Goal: Information Seeking & Learning: Learn about a topic

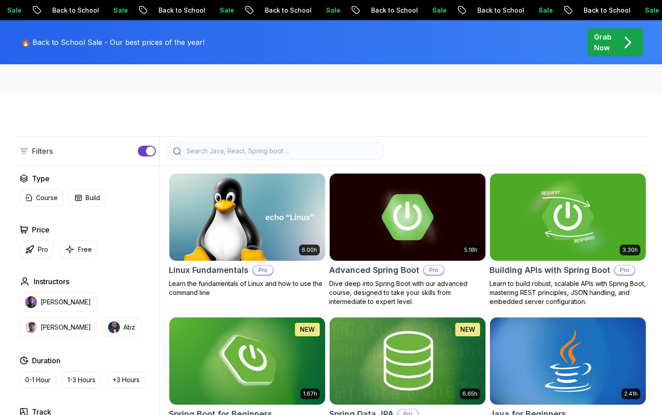
scroll to position [176, 0]
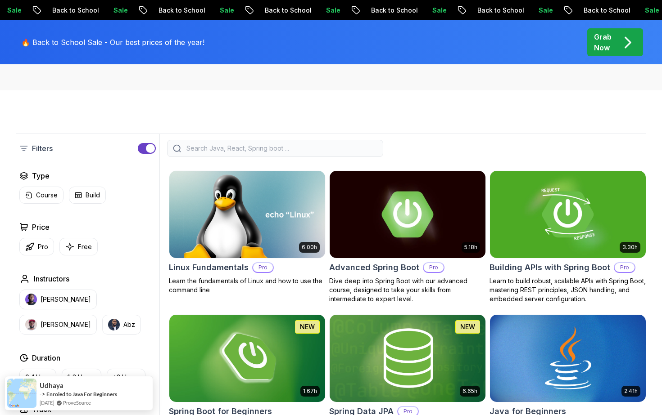
click at [215, 155] on div at bounding box center [275, 148] width 216 height 17
click at [203, 146] on input "search" at bounding box center [281, 148] width 193 height 9
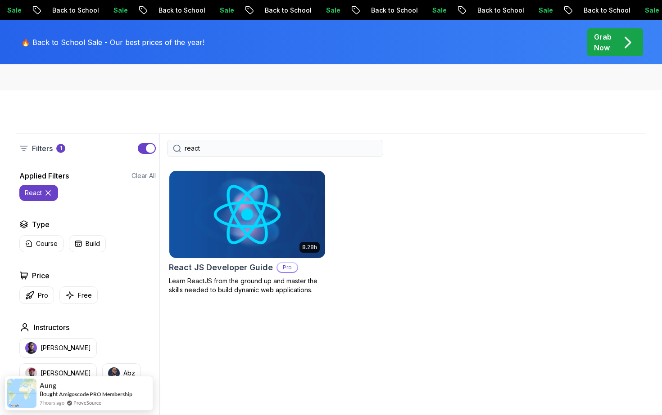
type input "react"
click at [270, 250] on img at bounding box center [246, 214] width 163 height 91
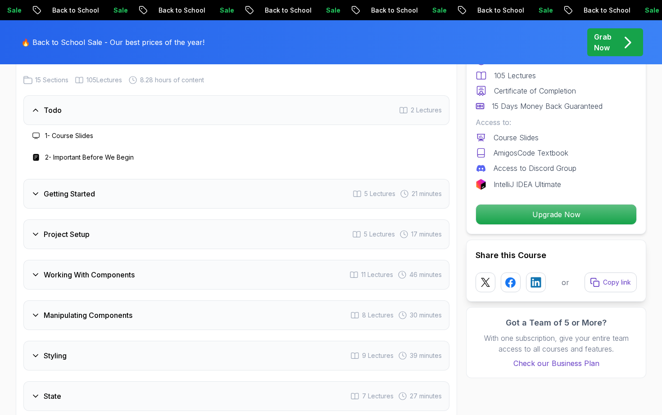
scroll to position [1298, 0]
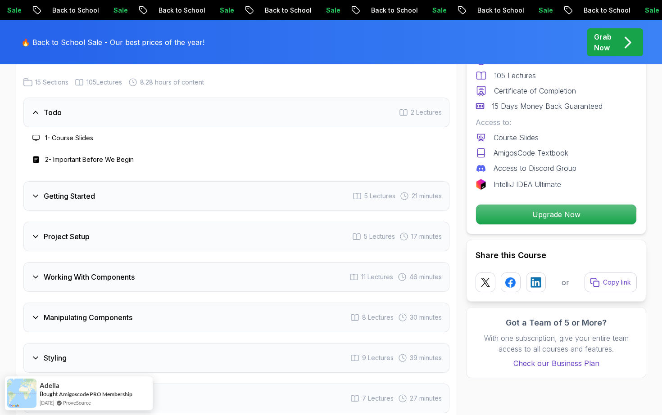
click at [263, 127] on div "Todo 2 Lectures" at bounding box center [236, 113] width 426 height 30
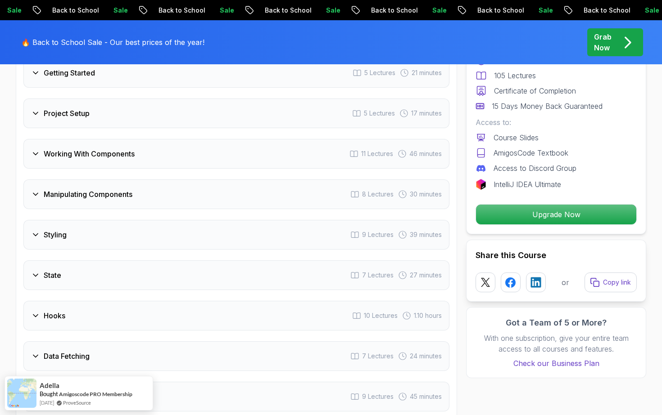
scroll to position [1384, 0]
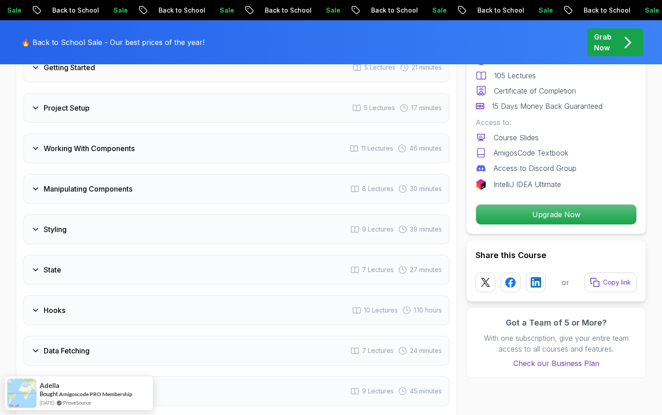
click at [211, 159] on div "Working With Components 11 Lectures 46 minutes" at bounding box center [236, 149] width 426 height 30
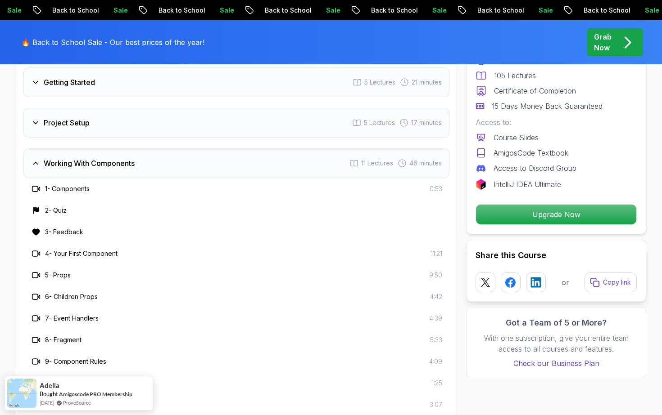
scroll to position [1352, 0]
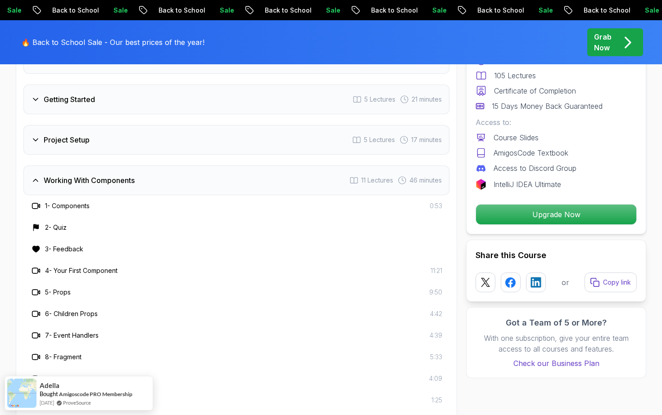
click at [220, 192] on div "Working With Components 11 Lectures 46 minutes" at bounding box center [236, 181] width 426 height 30
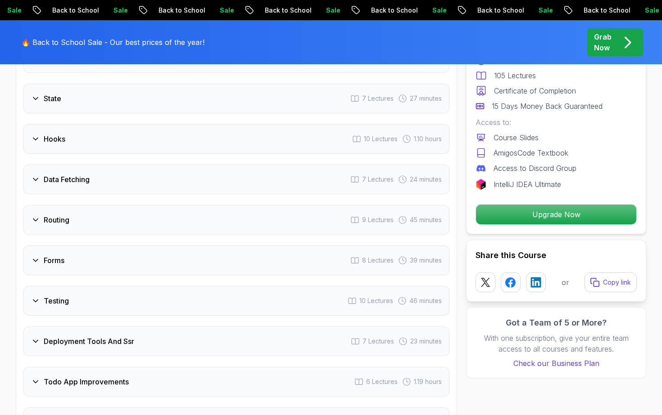
scroll to position [1549, 0]
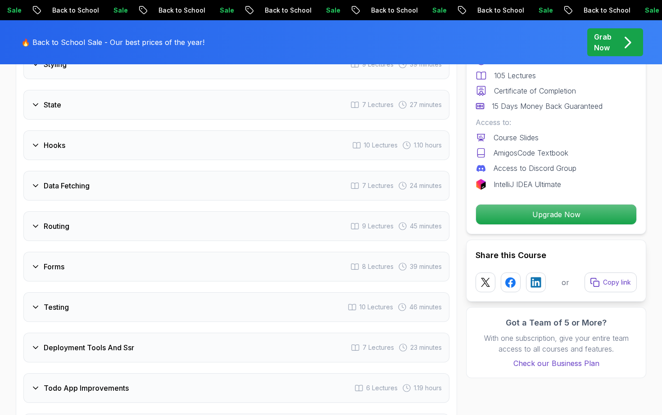
click at [251, 241] on div "Routing 9 Lectures 45 minutes" at bounding box center [236, 227] width 426 height 30
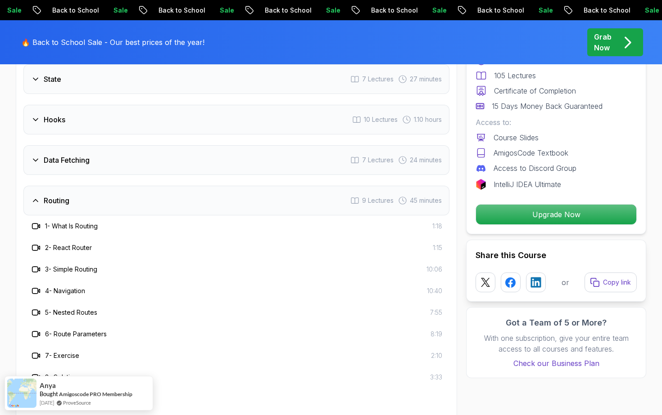
scroll to position [1563, 0]
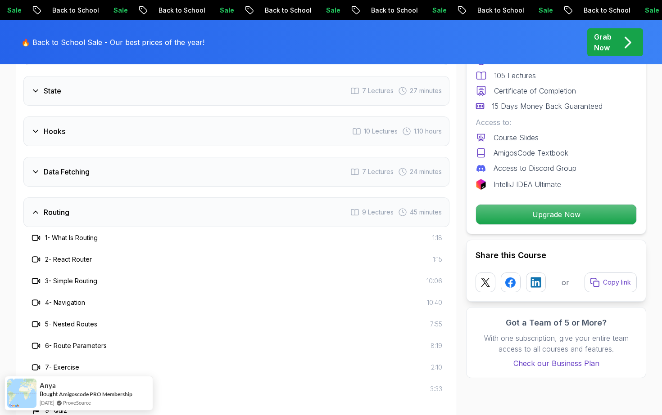
click at [223, 227] on div "Routing 9 Lectures 45 minutes" at bounding box center [236, 213] width 426 height 30
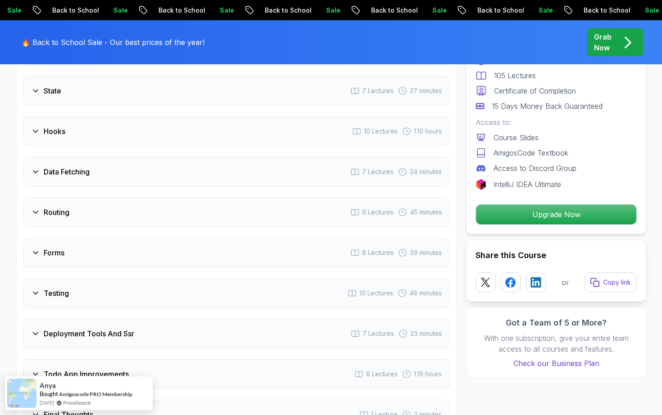
click at [228, 187] on div "Data Fetching 7 Lectures 24 minutes" at bounding box center [236, 172] width 426 height 30
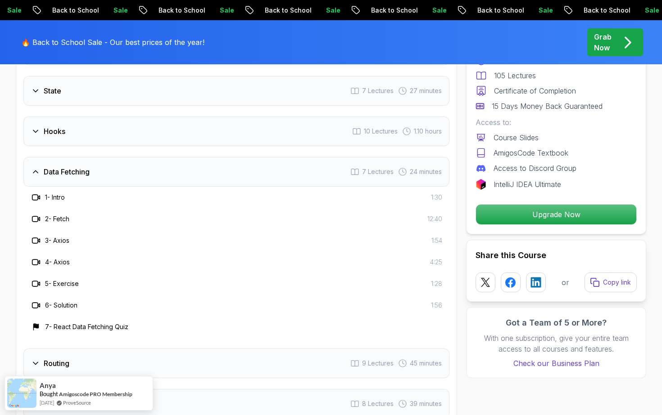
click at [228, 187] on div "Data Fetching 7 Lectures 24 minutes" at bounding box center [236, 172] width 426 height 30
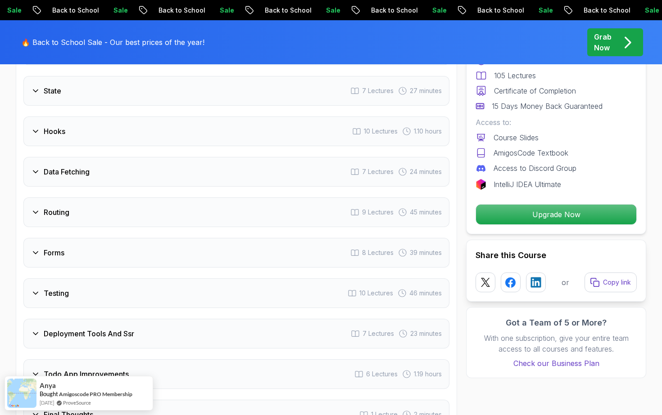
click at [234, 142] on div "Hooks 10 Lectures 1.10 hours" at bounding box center [236, 132] width 426 height 30
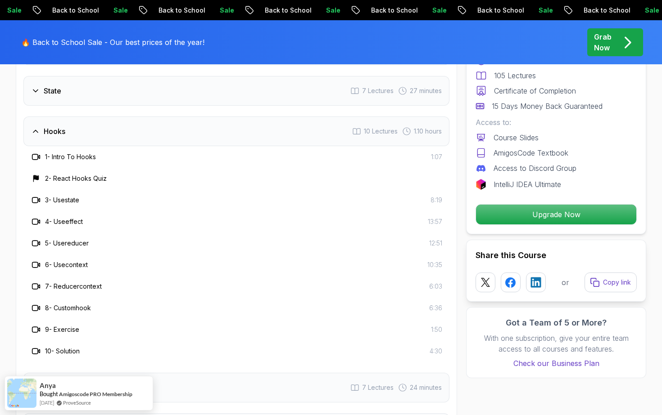
click at [234, 142] on div "Hooks 10 Lectures 1.10 hours" at bounding box center [236, 132] width 426 height 30
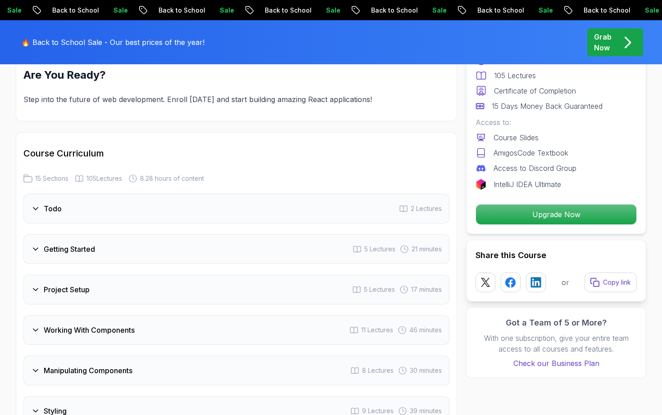
scroll to position [1200, 0]
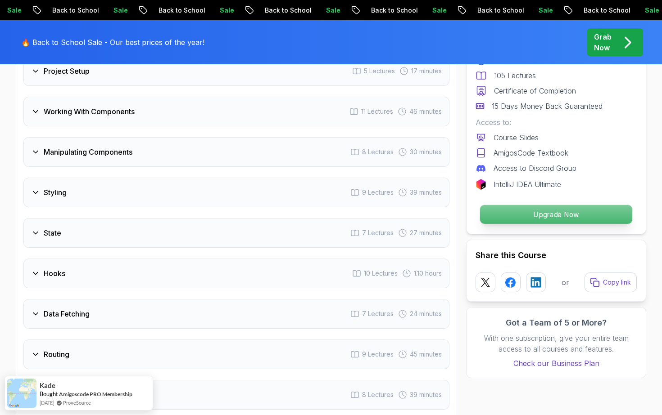
click at [513, 205] on button "Upgrade Now" at bounding box center [555, 215] width 153 height 20
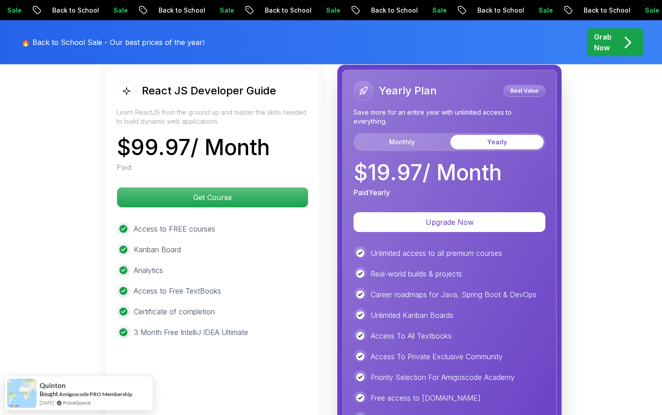
scroll to position [2131, 0]
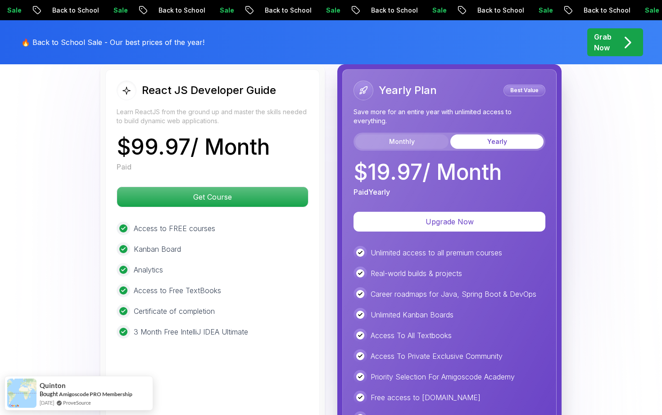
click at [409, 149] on button "Monthly" at bounding box center [401, 142] width 93 height 14
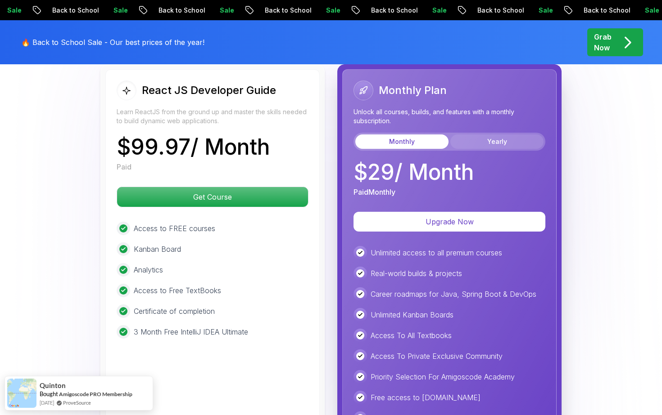
click at [488, 149] on button "Yearly" at bounding box center [496, 142] width 93 height 14
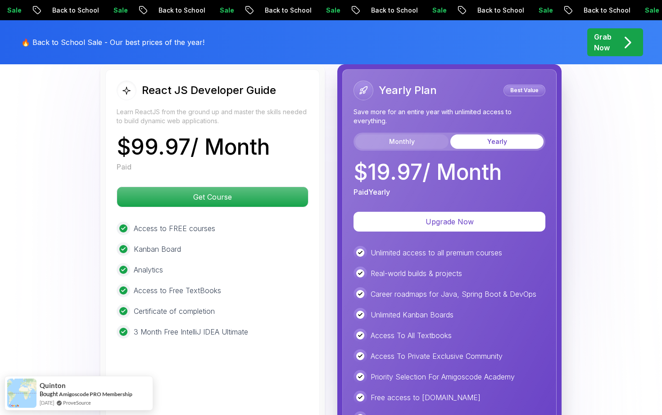
click at [403, 149] on button "Monthly" at bounding box center [401, 142] width 93 height 14
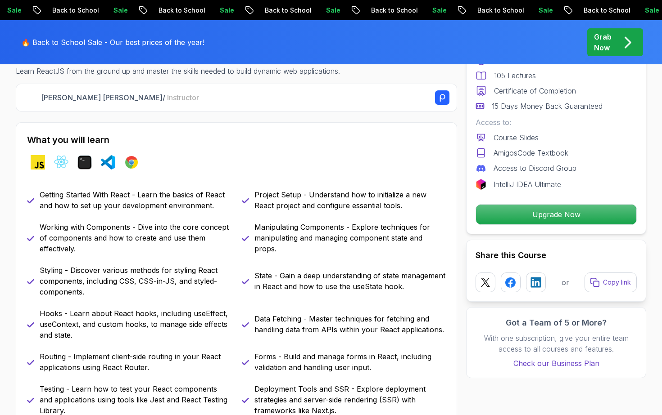
scroll to position [0, 0]
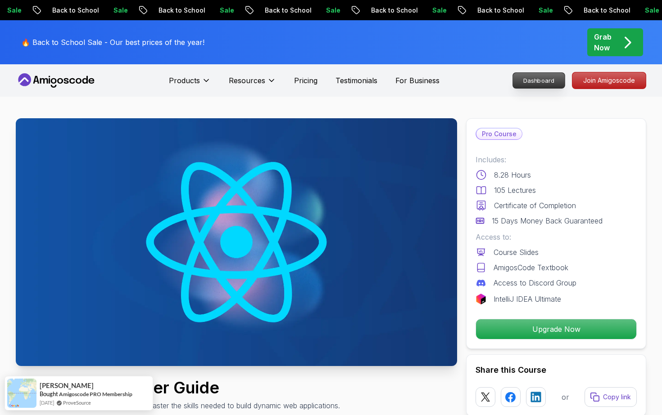
click at [539, 84] on p "Dashboard" at bounding box center [539, 80] width 52 height 15
